Goal: Information Seeking & Learning: Compare options

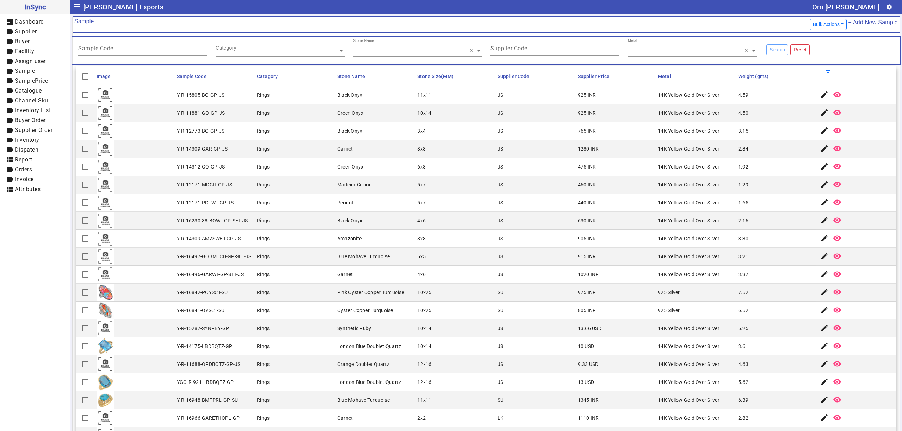
scroll to position [235, 0]
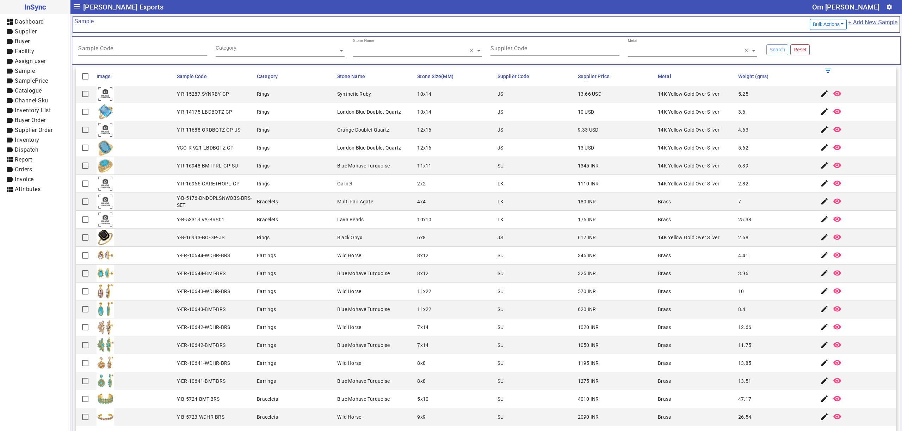
click at [358, 306] on mat-cell "Blue Mohave Turquoise" at bounding box center [375, 310] width 80 height 18
click at [394, 368] on mat-cell "Wild Horse" at bounding box center [375, 364] width 80 height 18
click at [759, 298] on mat-cell "10" at bounding box center [776, 292] width 80 height 18
click at [337, 112] on div "London Blue Doublet Quartz" at bounding box center [369, 111] width 64 height 7
click at [362, 367] on mat-cell "Wild Horse" at bounding box center [375, 364] width 80 height 18
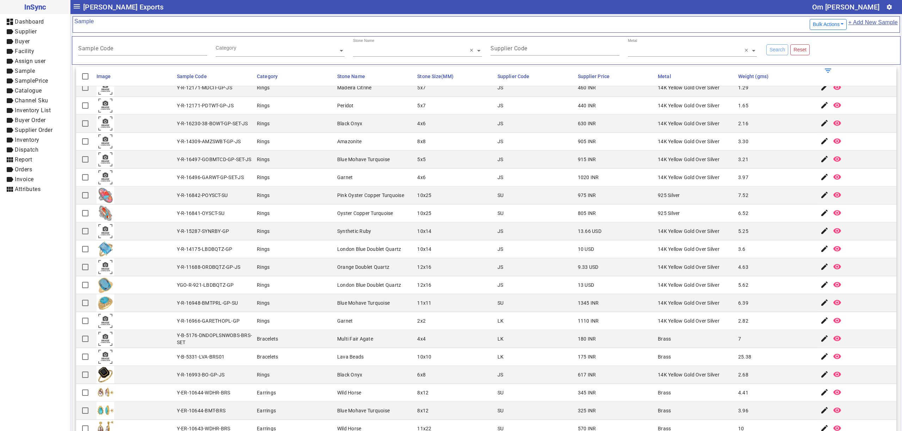
scroll to position [0, 0]
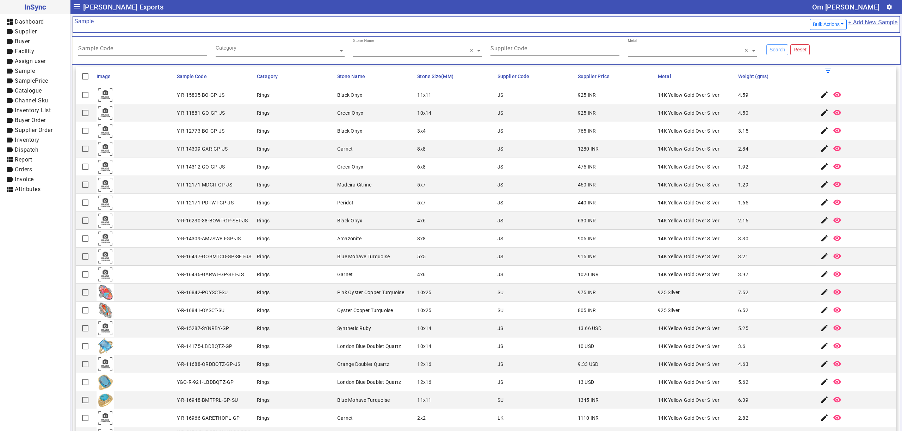
click at [249, 182] on mat-cell "Y-R-12171-MDCIT-GP-JS" at bounding box center [215, 185] width 80 height 18
click at [321, 196] on mat-cell "Rings" at bounding box center [295, 203] width 80 height 18
click at [255, 247] on mat-cell "Rings" at bounding box center [295, 239] width 80 height 18
click at [358, 224] on div "Black Onyx" at bounding box center [349, 220] width 25 height 7
click at [375, 172] on mat-cell "Green Onyx" at bounding box center [375, 167] width 80 height 18
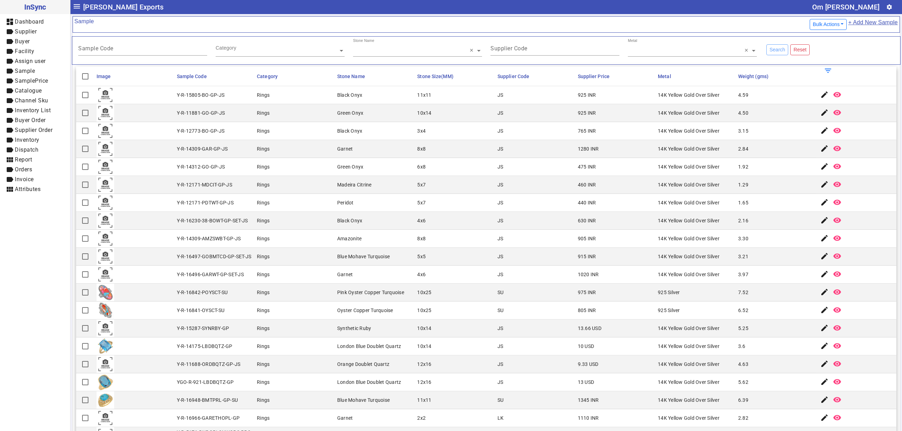
click at [420, 331] on div "10x14" at bounding box center [424, 328] width 14 height 7
click at [310, 301] on mat-cell "Rings" at bounding box center [295, 293] width 80 height 18
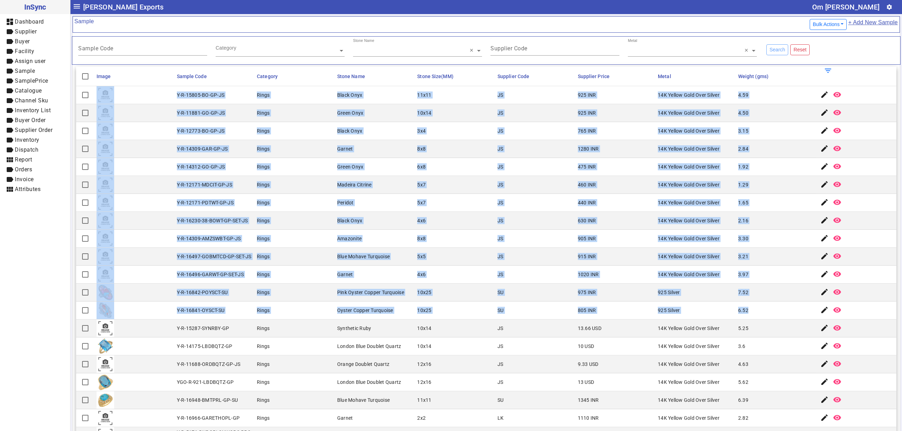
drag, startPoint x: 172, startPoint y: 96, endPoint x: 783, endPoint y: 322, distance: 651.1
click at [526, 226] on mat-cell "JS" at bounding box center [535, 221] width 80 height 18
drag, startPoint x: 172, startPoint y: 98, endPoint x: 736, endPoint y: 315, distance: 604.7
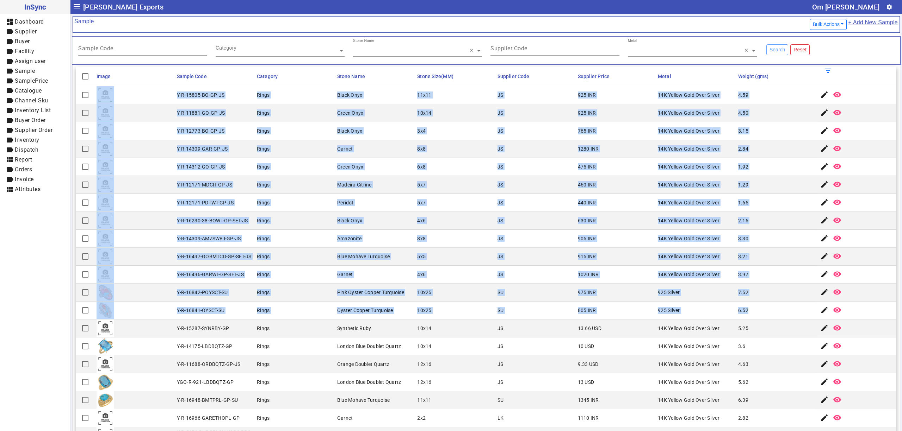
click at [484, 306] on mat-cell "10x25" at bounding box center [455, 311] width 80 height 18
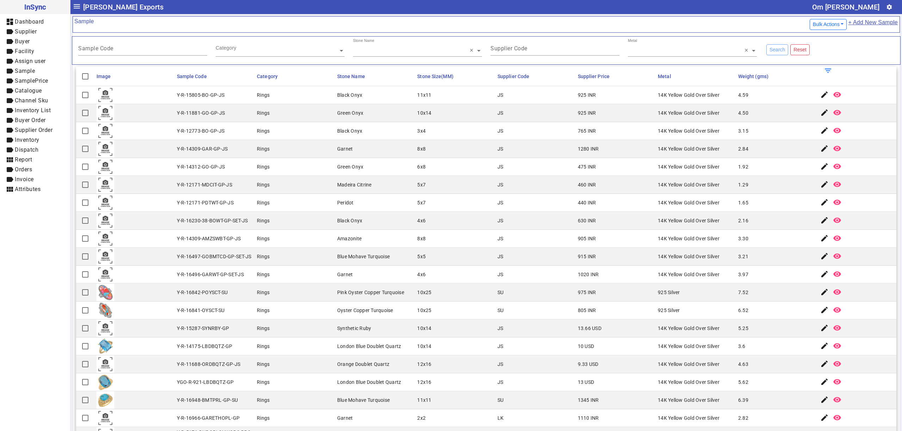
click at [337, 350] on div "London Blue Doublet Quartz" at bounding box center [369, 346] width 64 height 7
click at [450, 212] on mat-cell "5x7" at bounding box center [455, 203] width 80 height 18
drag, startPoint x: 282, startPoint y: 170, endPoint x: 306, endPoint y: 225, distance: 59.2
click at [282, 170] on mat-cell "Rings" at bounding box center [295, 167] width 80 height 18
click at [282, 268] on mat-cell "Rings" at bounding box center [295, 275] width 80 height 18
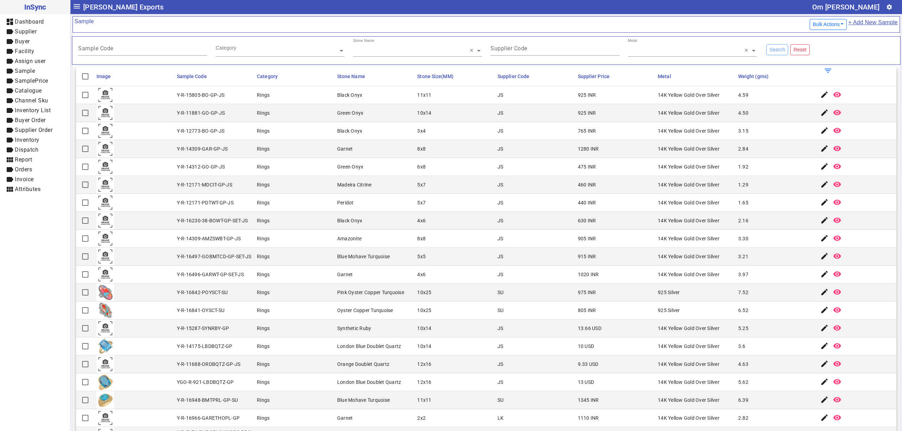
click at [456, 194] on mat-cell "5x7" at bounding box center [455, 185] width 80 height 18
click at [406, 331] on mat-cell "Synthetic Ruby" at bounding box center [375, 329] width 80 height 18
click at [748, 320] on mat-cell "6.52" at bounding box center [776, 311] width 80 height 18
click at [337, 242] on div "Amazonite" at bounding box center [349, 238] width 24 height 7
click at [576, 266] on mat-cell "915 INR" at bounding box center [616, 257] width 80 height 18
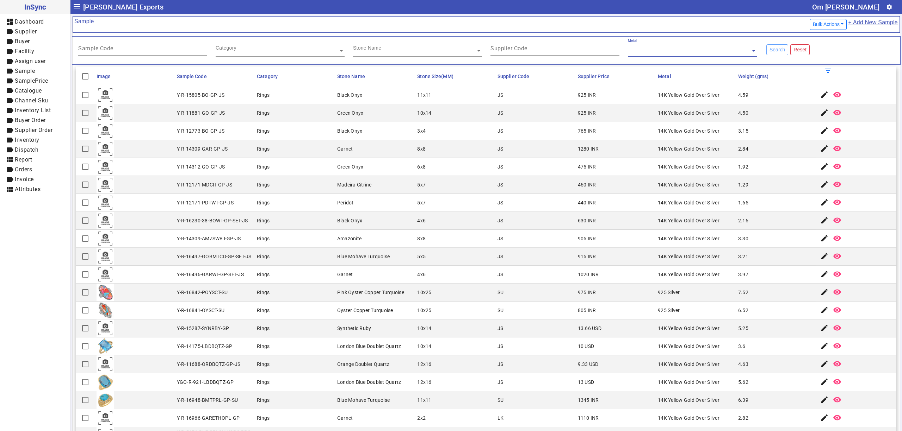
click at [228, 47] on div "Category" at bounding box center [226, 47] width 21 height 7
click at [137, 47] on div "Sample Code" at bounding box center [142, 46] width 129 height 17
click at [151, 116] on mat-cell at bounding box center [134, 113] width 80 height 18
click at [206, 190] on mat-cell "Y-R-12171-MDCIT-GP-JS" at bounding box center [215, 185] width 80 height 18
click at [330, 235] on mat-cell "Rings" at bounding box center [295, 239] width 80 height 18
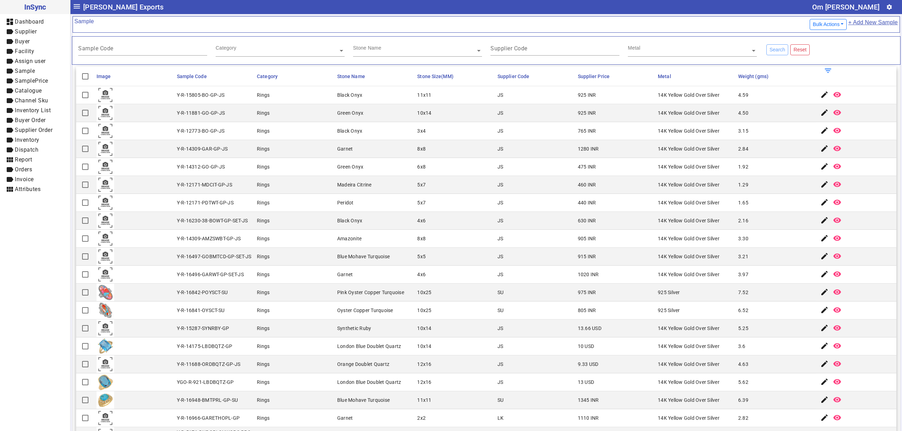
click at [318, 291] on mat-cell "Rings" at bounding box center [295, 293] width 80 height 18
click at [352, 313] on div "Oyster Copper Turquoise" at bounding box center [365, 310] width 56 height 7
click at [286, 304] on mat-cell "Rings" at bounding box center [295, 311] width 80 height 18
click at [354, 145] on mat-cell "Garnet" at bounding box center [375, 149] width 80 height 18
click at [349, 291] on mat-cell "Pink Oyster Copper Turquoise" at bounding box center [375, 293] width 80 height 18
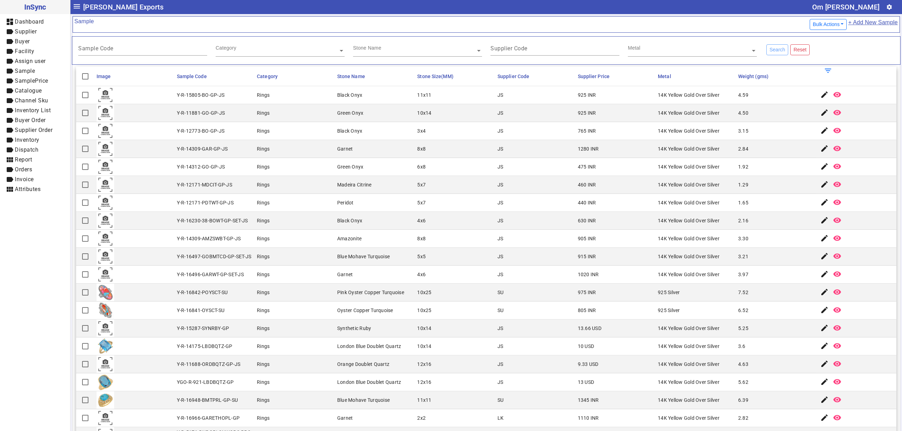
click at [362, 346] on div "London Blue Doublet Quartz" at bounding box center [369, 346] width 64 height 7
click at [319, 347] on mat-cell "Rings" at bounding box center [295, 347] width 80 height 18
click at [282, 155] on mat-cell "Rings" at bounding box center [295, 149] width 80 height 18
click at [301, 325] on mat-cell "Rings" at bounding box center [295, 329] width 80 height 18
click at [360, 344] on mat-cell "London Blue Doublet Quartz" at bounding box center [375, 347] width 80 height 18
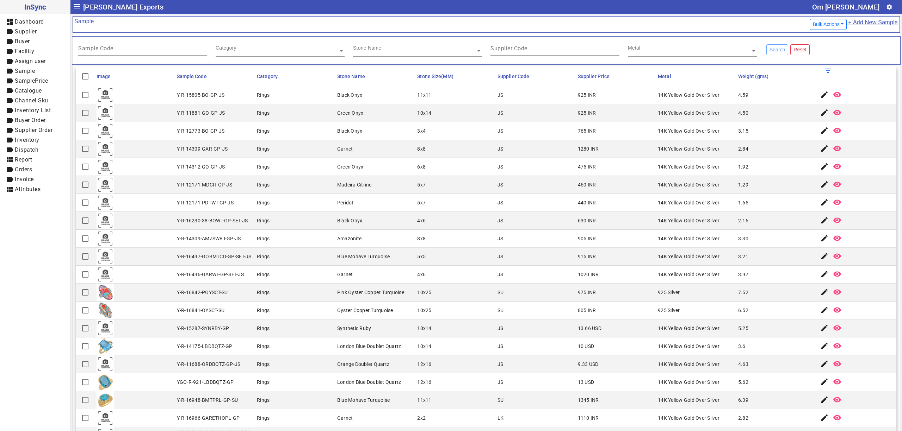
click at [245, 260] on div "Y-R-16497-GOBMTCD-GP-SET-JS" at bounding box center [214, 256] width 75 height 7
click at [335, 316] on mat-cell "Oyster Copper Turquoise" at bounding box center [375, 311] width 80 height 18
click at [753, 289] on mat-cell "7.52" at bounding box center [776, 293] width 80 height 18
click at [342, 300] on mat-cell "Pink Oyster Copper Turquoise" at bounding box center [375, 293] width 80 height 18
click at [335, 323] on mat-cell "Synthetic Ruby" at bounding box center [375, 329] width 80 height 18
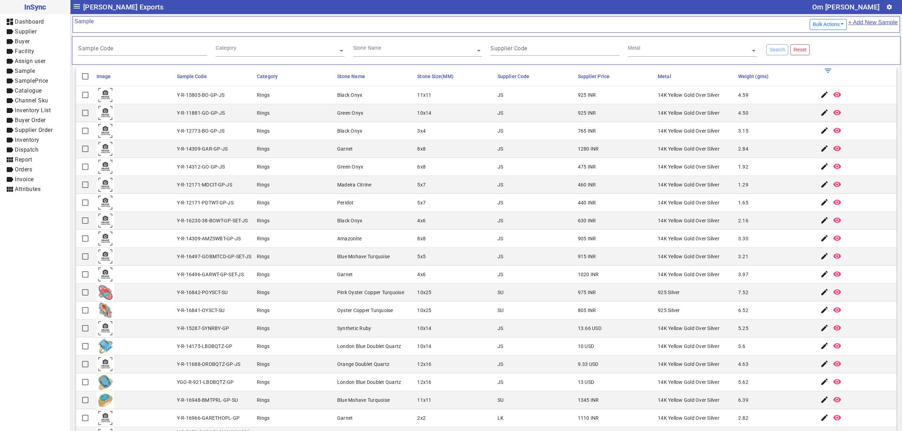
click at [318, 334] on mat-cell "Rings" at bounding box center [295, 329] width 80 height 18
click at [230, 120] on mat-cell "Y-R-11881-GO-GP-JS" at bounding box center [215, 113] width 80 height 18
drag, startPoint x: 404, startPoint y: 175, endPoint x: 402, endPoint y: 233, distance: 57.8
click at [404, 175] on mat-cell "Green Onyx" at bounding box center [375, 167] width 80 height 18
click at [348, 353] on mat-cell "London Blue Doublet Quartz" at bounding box center [375, 347] width 80 height 18
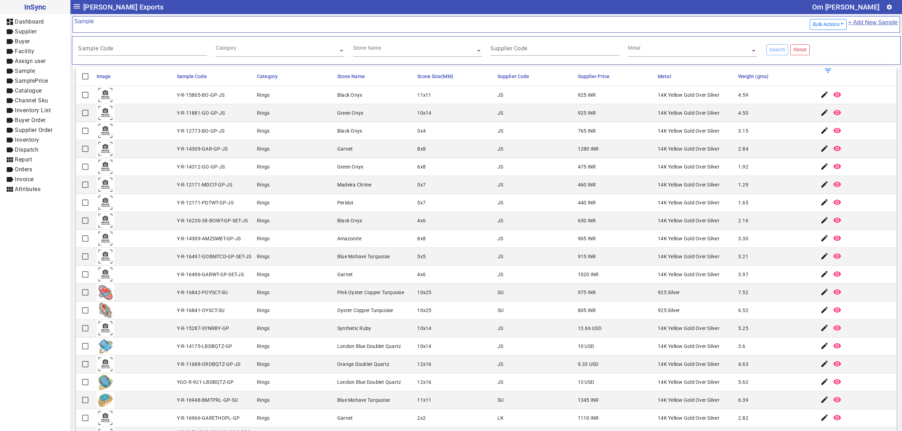
click at [338, 230] on mat-cell "Black Onyx" at bounding box center [375, 221] width 80 height 18
click at [307, 301] on mat-cell "Rings" at bounding box center [295, 293] width 80 height 18
drag, startPoint x: 357, startPoint y: 316, endPoint x: 372, endPoint y: 345, distance: 32.6
click at [358, 316] on mat-cell "Oyster Copper Turquoise" at bounding box center [375, 311] width 80 height 18
click at [359, 188] on div "Madeira Citrine" at bounding box center [354, 184] width 35 height 7
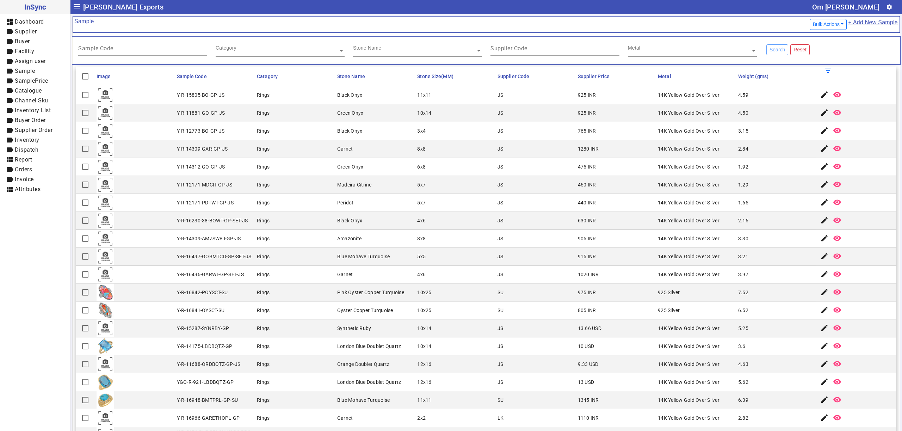
click at [282, 170] on mat-cell "Rings" at bounding box center [295, 167] width 80 height 18
click at [369, 327] on mat-cell "Synthetic Ruby" at bounding box center [375, 329] width 80 height 18
click at [393, 198] on mat-cell "Peridot" at bounding box center [375, 203] width 80 height 18
drag, startPoint x: 425, startPoint y: 311, endPoint x: 424, endPoint y: 317, distance: 6.1
click at [424, 312] on div "10x25" at bounding box center [424, 310] width 14 height 7
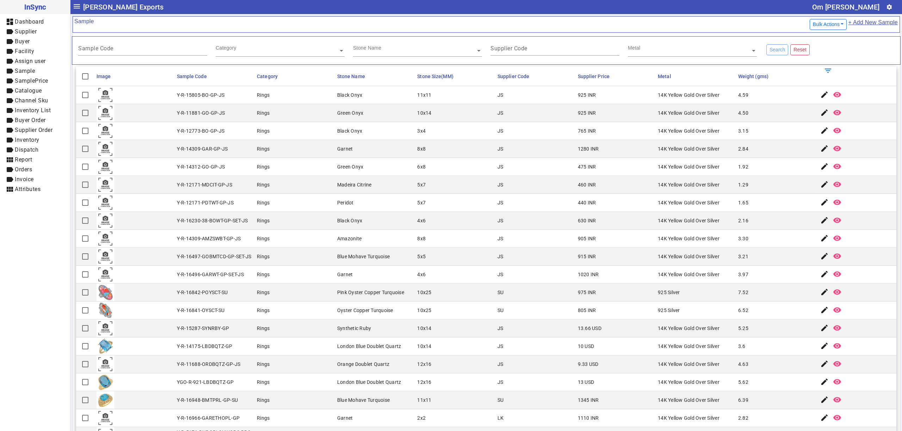
click at [474, 315] on mat-cell "10x25" at bounding box center [455, 311] width 80 height 18
click at [230, 172] on mat-cell "Y-R-14312-GO-GP-JS" at bounding box center [215, 167] width 80 height 18
click at [736, 306] on mat-cell "6.52" at bounding box center [776, 311] width 80 height 18
click at [447, 128] on mat-cell "3x4" at bounding box center [455, 131] width 80 height 18
click at [464, 137] on mat-cell "3x4" at bounding box center [455, 131] width 80 height 18
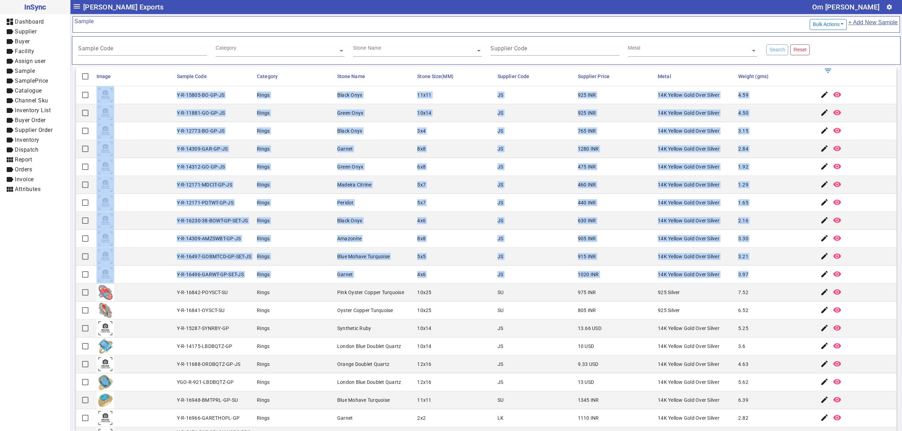
drag, startPoint x: 165, startPoint y: 99, endPoint x: 754, endPoint y: 281, distance: 616.5
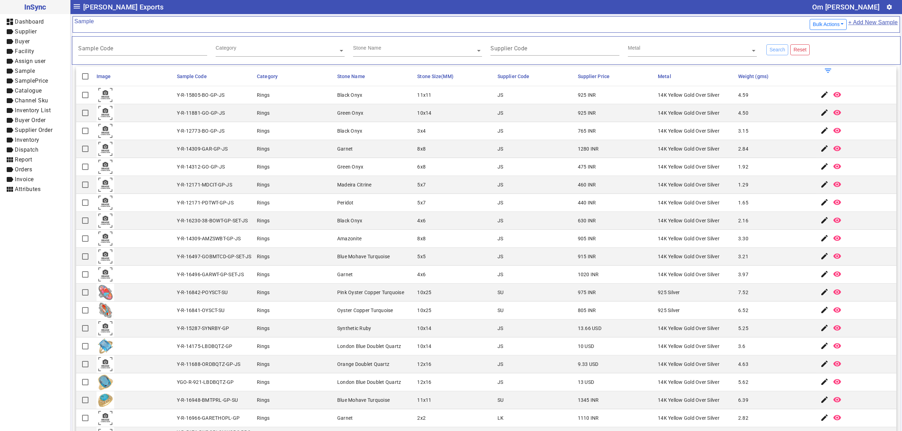
click at [617, 298] on mat-cell "975 INR" at bounding box center [616, 293] width 80 height 18
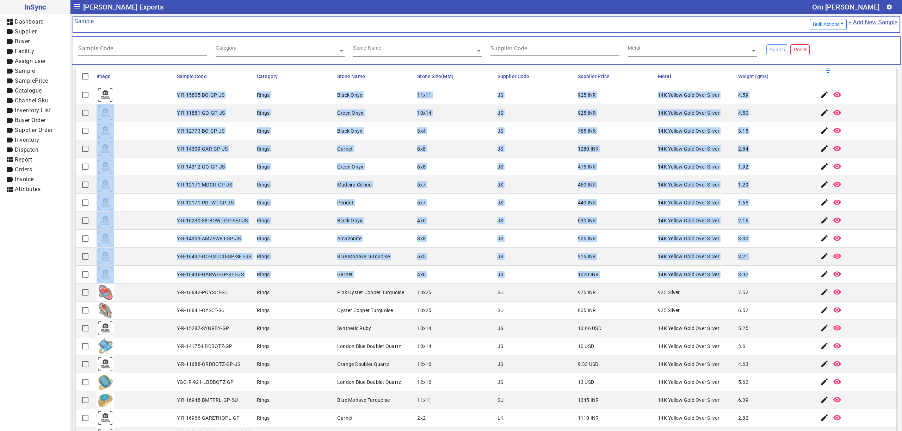
drag, startPoint x: 173, startPoint y: 94, endPoint x: 742, endPoint y: 268, distance: 594.3
click at [505, 142] on mat-cell "JS" at bounding box center [535, 149] width 80 height 18
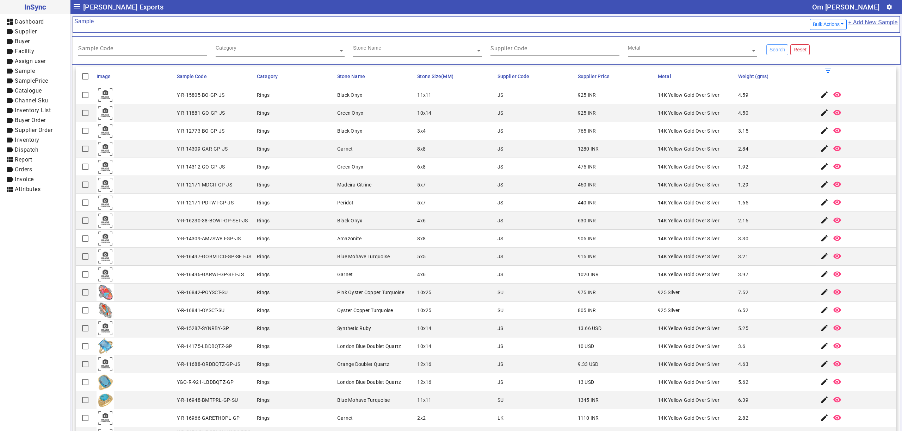
click at [244, 188] on mat-cell "Y-R-12171-MDCIT-GP-JS" at bounding box center [215, 185] width 80 height 18
click at [267, 190] on mat-cell "Rings" at bounding box center [295, 185] width 80 height 18
click at [408, 130] on mat-cell "Black Onyx" at bounding box center [375, 131] width 80 height 18
click at [385, 100] on mat-cell "Black Onyx" at bounding box center [375, 95] width 80 height 18
click at [313, 311] on mat-cell "Rings" at bounding box center [295, 311] width 80 height 18
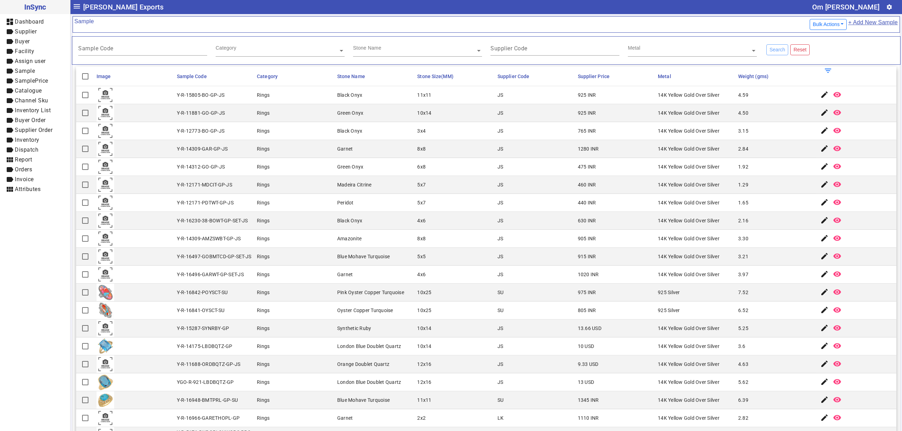
click at [311, 294] on mat-cell "Rings" at bounding box center [295, 293] width 80 height 18
click at [755, 318] on mat-cell "6.52" at bounding box center [776, 311] width 80 height 18
click at [301, 301] on mat-cell "Rings" at bounding box center [295, 293] width 80 height 18
click at [400, 152] on mat-cell "Garnet" at bounding box center [375, 149] width 80 height 18
click at [216, 117] on div "Y-R-11881-GO-GP-JS" at bounding box center [201, 113] width 48 height 7
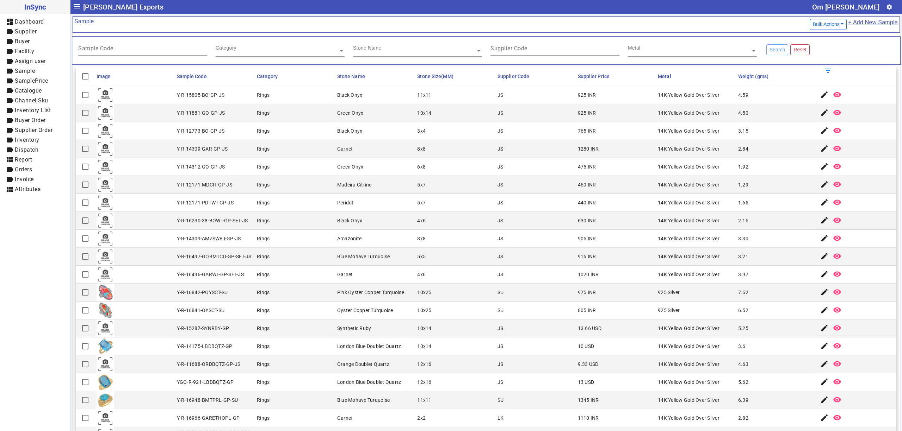
click at [495, 172] on mat-cell "JS" at bounding box center [535, 167] width 80 height 18
click at [304, 276] on mat-cell "Rings" at bounding box center [295, 275] width 80 height 18
click at [738, 332] on div "5.25" at bounding box center [743, 328] width 10 height 7
click at [363, 219] on mat-cell "Black Onyx" at bounding box center [375, 221] width 80 height 18
click at [298, 223] on mat-cell "Rings" at bounding box center [295, 221] width 80 height 18
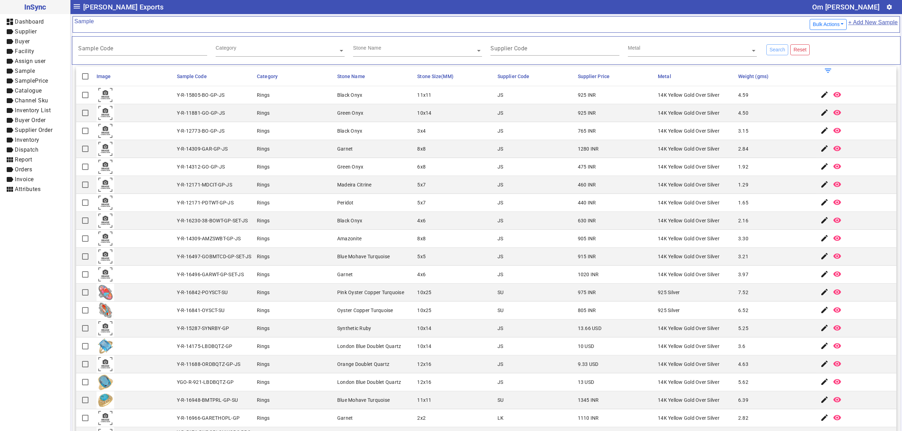
click at [327, 319] on mat-cell "Rings" at bounding box center [295, 311] width 80 height 18
click at [356, 201] on mat-cell "Peridot" at bounding box center [375, 203] width 80 height 18
click at [321, 229] on mat-cell "Rings" at bounding box center [295, 221] width 80 height 18
drag, startPoint x: 454, startPoint y: 212, endPoint x: 423, endPoint y: 273, distance: 69.0
click at [454, 212] on mat-cell "5x7" at bounding box center [455, 203] width 80 height 18
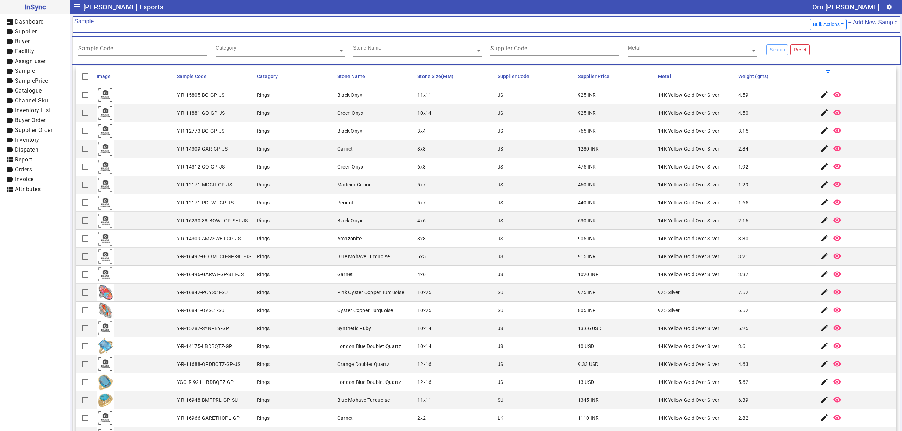
click at [740, 331] on mat-cell "5.25" at bounding box center [776, 329] width 80 height 18
click at [349, 260] on div "Blue Mohave Turquoise" at bounding box center [363, 256] width 52 height 7
click at [430, 275] on mat-cell "4x6" at bounding box center [455, 275] width 80 height 18
click at [236, 174] on mat-cell "Y-R-14312-GO-GP-JS" at bounding box center [215, 167] width 80 height 18
click at [471, 120] on mat-cell "10x14" at bounding box center [455, 113] width 80 height 18
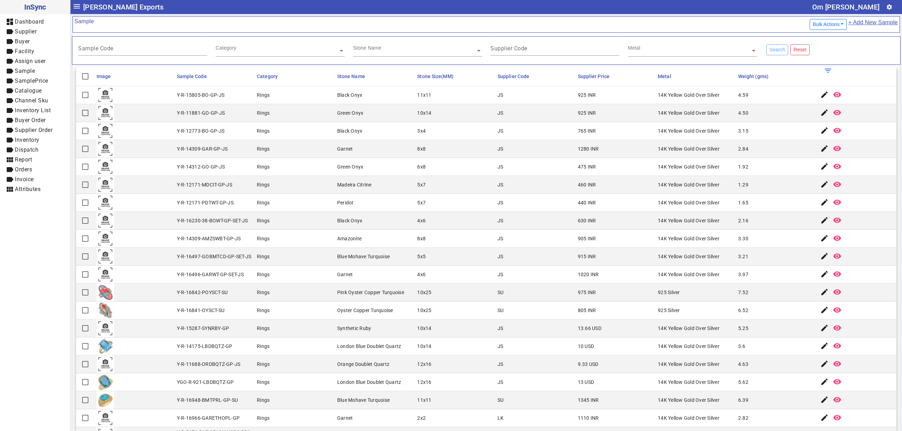
click at [471, 278] on mat-cell "4x6" at bounding box center [455, 275] width 80 height 18
click at [275, 293] on mat-cell "Rings" at bounding box center [295, 293] width 80 height 18
click at [339, 305] on mat-cell "Oyster Copper Turquoise" at bounding box center [375, 311] width 80 height 18
click at [255, 168] on mat-cell "Rings" at bounding box center [295, 167] width 80 height 18
click at [364, 172] on mat-cell "Green Onyx" at bounding box center [375, 167] width 80 height 18
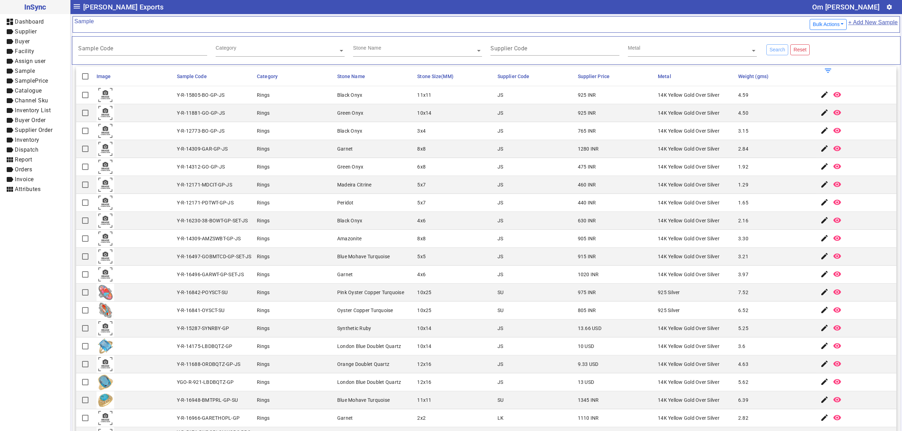
click at [378, 89] on mat-cell "Black Onyx" at bounding box center [375, 95] width 80 height 18
click at [718, 52] on input "text" at bounding box center [692, 50] width 129 height 7
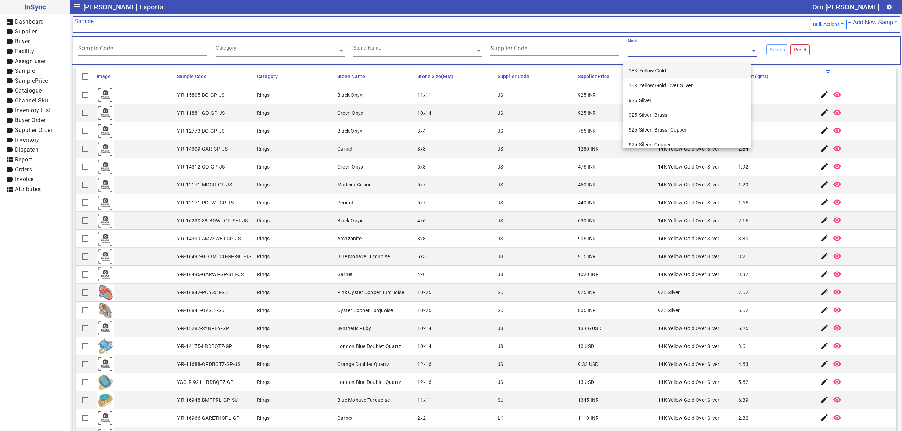
click at [567, 57] on div "Supplier Code" at bounding box center [554, 50] width 137 height 24
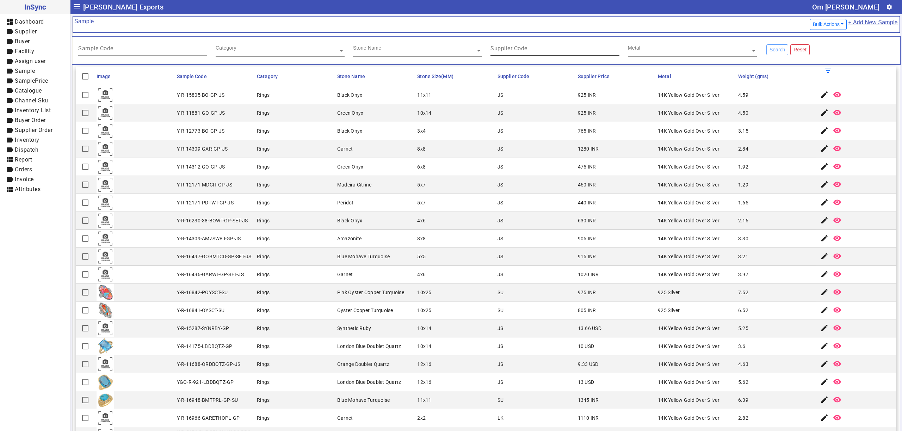
click at [560, 52] on input "Supplier Code" at bounding box center [554, 50] width 129 height 6
click at [393, 52] on input "text" at bounding box center [417, 50] width 129 height 7
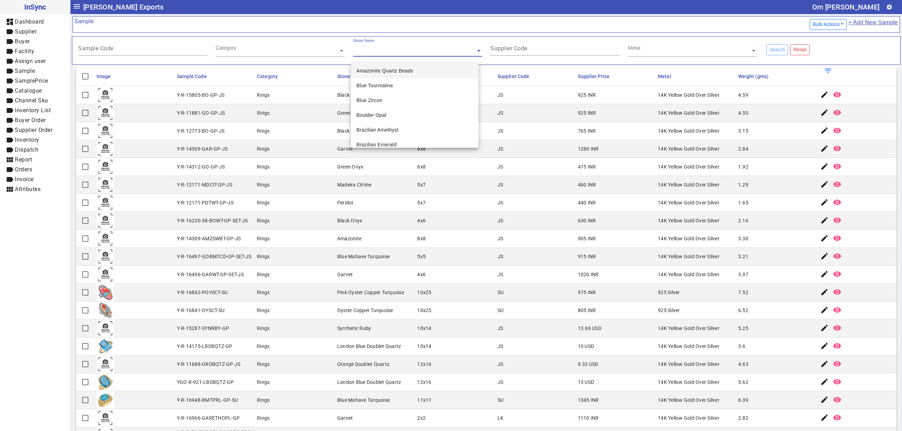
click at [297, 51] on input "text" at bounding box center [280, 50] width 129 height 7
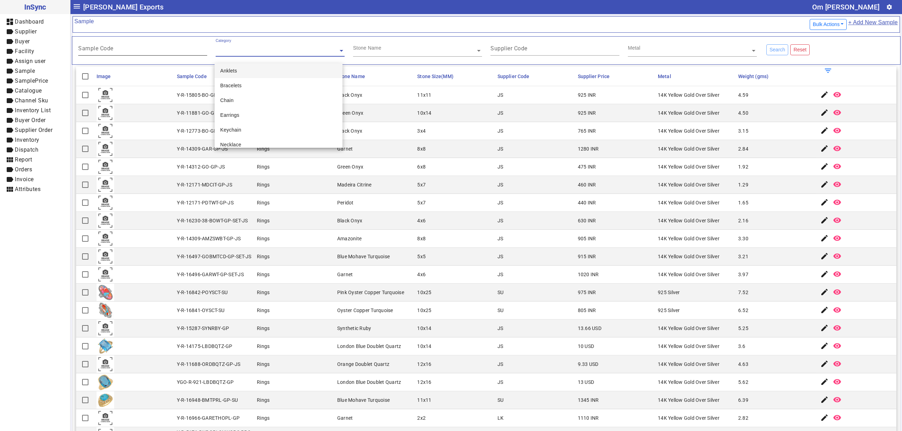
click at [183, 51] on input "Sample Code" at bounding box center [142, 50] width 129 height 6
click at [263, 242] on div "Rings" at bounding box center [263, 238] width 13 height 7
click at [196, 161] on mat-cell "Y-R-14312-GO-GP-JS" at bounding box center [215, 167] width 80 height 18
click at [306, 302] on mat-cell "Rings" at bounding box center [295, 293] width 80 height 18
click at [185, 227] on mat-cell "Y-R-16230-38-BOWT-GP-SET-JS" at bounding box center [215, 221] width 80 height 18
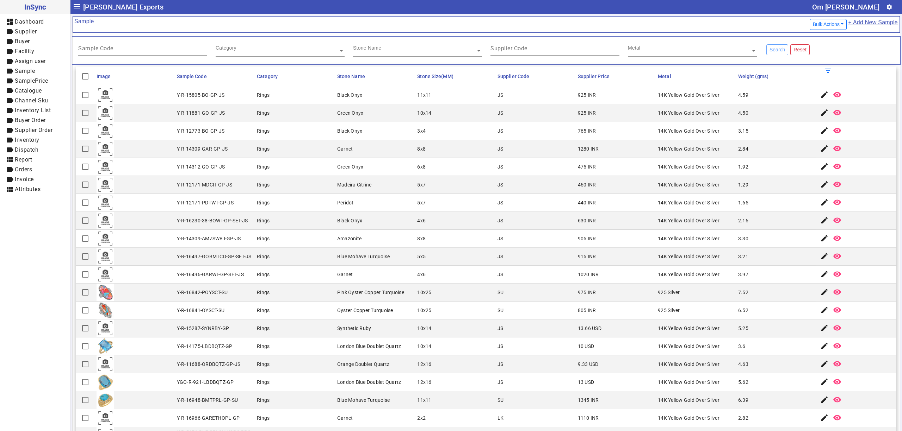
click at [506, 263] on mat-cell "JS" at bounding box center [535, 257] width 80 height 18
click at [626, 241] on mat-cell "905 INR" at bounding box center [616, 239] width 80 height 18
click at [230, 192] on mat-cell "Y-R-12171-MDCIT-GP-JS" at bounding box center [215, 185] width 80 height 18
click at [282, 197] on mat-cell "Rings" at bounding box center [295, 203] width 80 height 18
click at [255, 226] on mat-cell "Rings" at bounding box center [295, 221] width 80 height 18
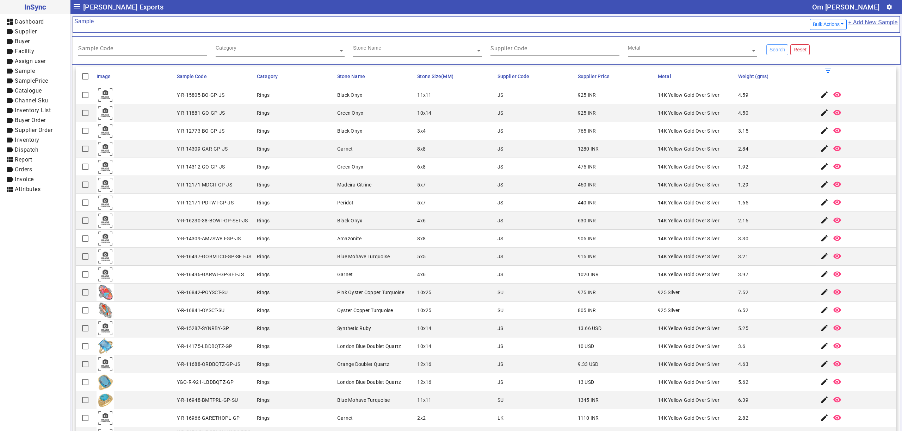
click at [443, 286] on mat-cell "10x25" at bounding box center [455, 293] width 80 height 18
click at [212, 113] on div "Y-R-11881-GO-GP-JS" at bounding box center [201, 113] width 48 height 7
click at [359, 291] on div "Pink Oyster Copper Turquoise" at bounding box center [370, 292] width 67 height 7
click at [536, 133] on mat-cell "JS" at bounding box center [535, 131] width 80 height 18
click at [547, 198] on mat-cell "JS" at bounding box center [535, 203] width 80 height 18
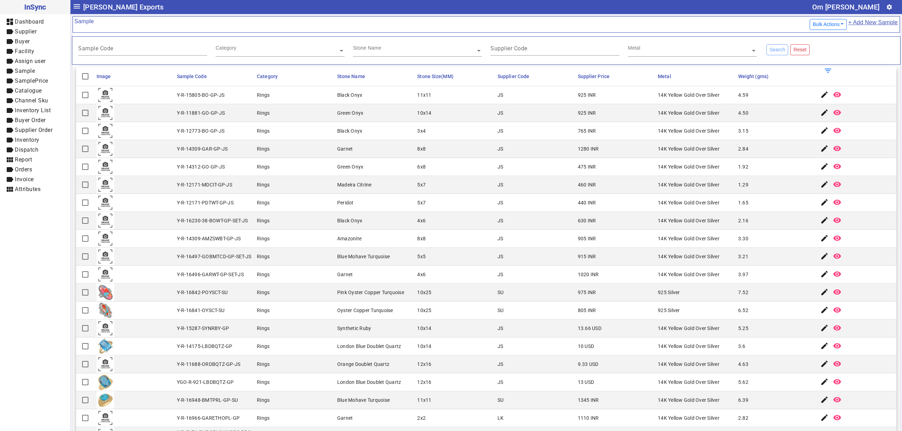
click at [470, 113] on mat-cell "10x14" at bounding box center [455, 113] width 80 height 18
click at [329, 139] on mat-cell "Rings" at bounding box center [295, 131] width 80 height 18
click at [430, 247] on mat-cell "8x8" at bounding box center [455, 239] width 80 height 18
click at [422, 221] on mat-cell "4x6" at bounding box center [455, 221] width 80 height 18
click at [702, 52] on input "text" at bounding box center [692, 50] width 129 height 7
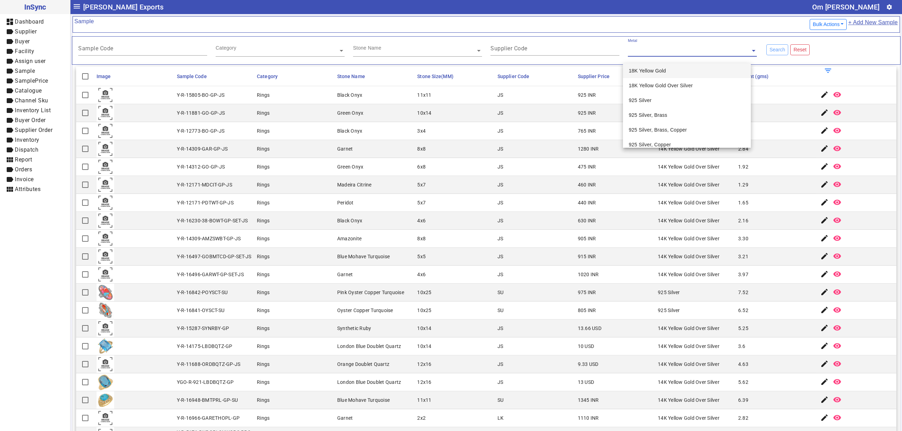
click at [234, 135] on mat-cell "Y-R-12773-BO-GP-JS" at bounding box center [215, 131] width 80 height 18
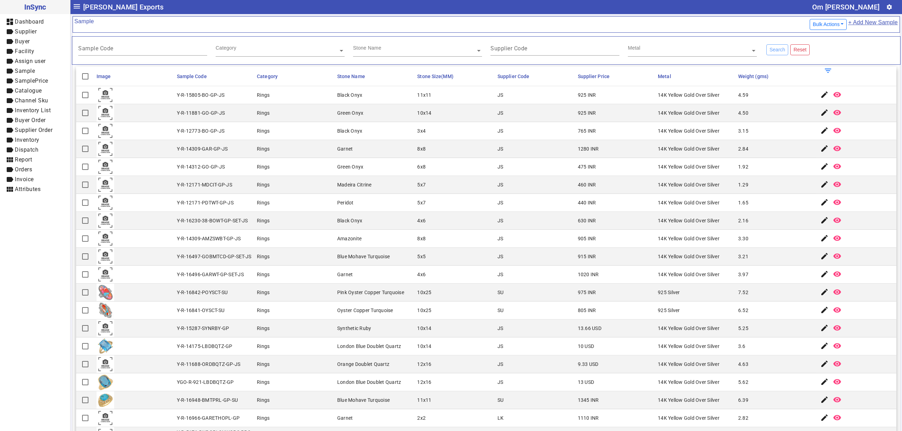
click at [379, 255] on div "Blue Mohave Turquoise" at bounding box center [363, 256] width 52 height 7
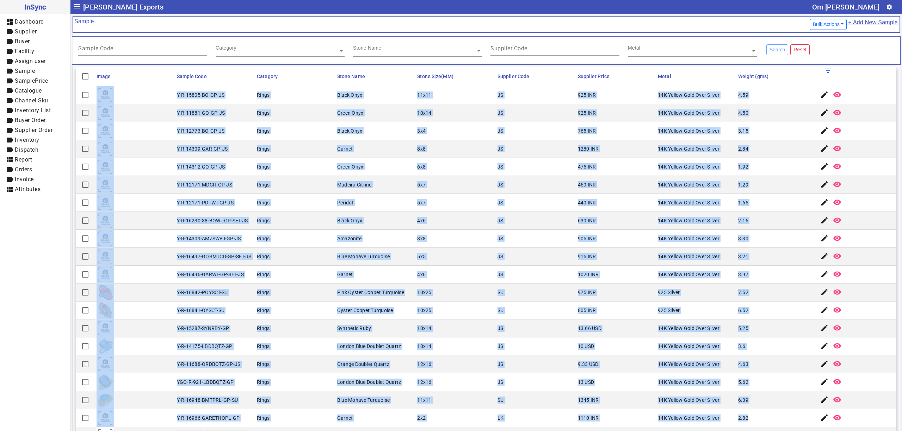
drag, startPoint x: 168, startPoint y: 97, endPoint x: 743, endPoint y: 414, distance: 656.4
click at [516, 254] on mat-cell "JS" at bounding box center [535, 257] width 80 height 18
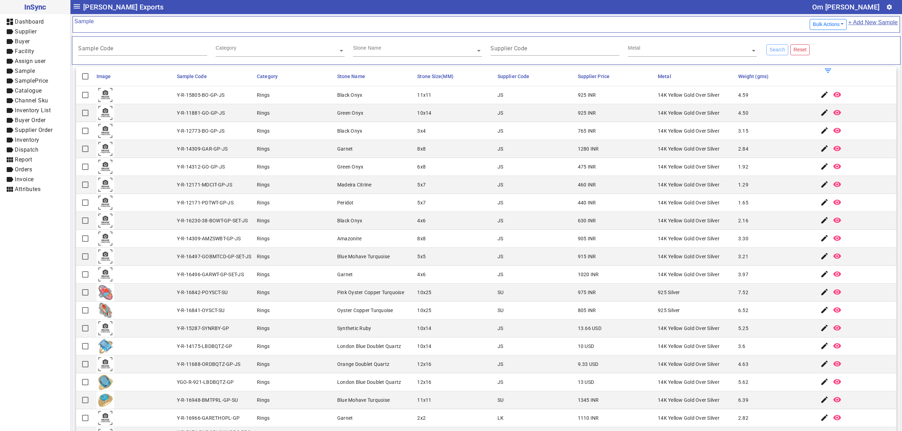
click at [259, 187] on div "Rings" at bounding box center [263, 184] width 13 height 7
click at [340, 311] on div "Oyster Copper Turquoise" at bounding box center [365, 310] width 56 height 7
click at [269, 72] on mat-header-cell "Category" at bounding box center [295, 77] width 80 height 20
click at [107, 48] on mat-label "Sample Code" at bounding box center [95, 48] width 35 height 7
click at [107, 48] on input "Sample Code" at bounding box center [142, 50] width 129 height 6
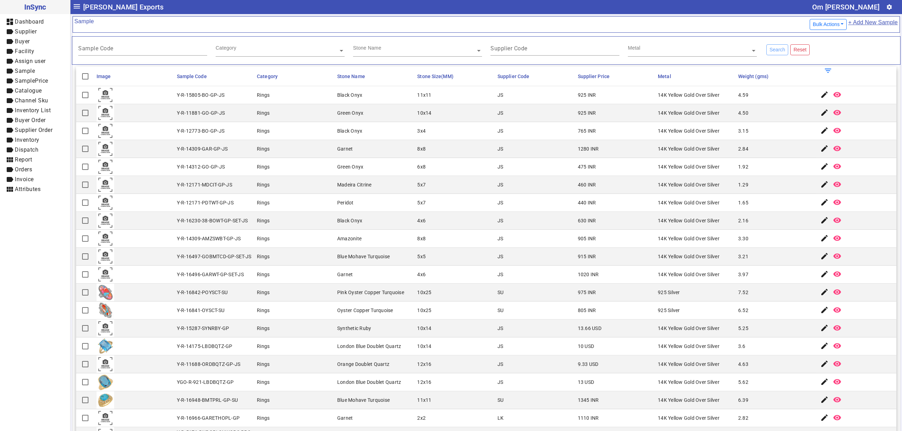
click at [455, 258] on mat-cell "5x5" at bounding box center [455, 257] width 80 height 18
